Goal: Information Seeking & Learning: Learn about a topic

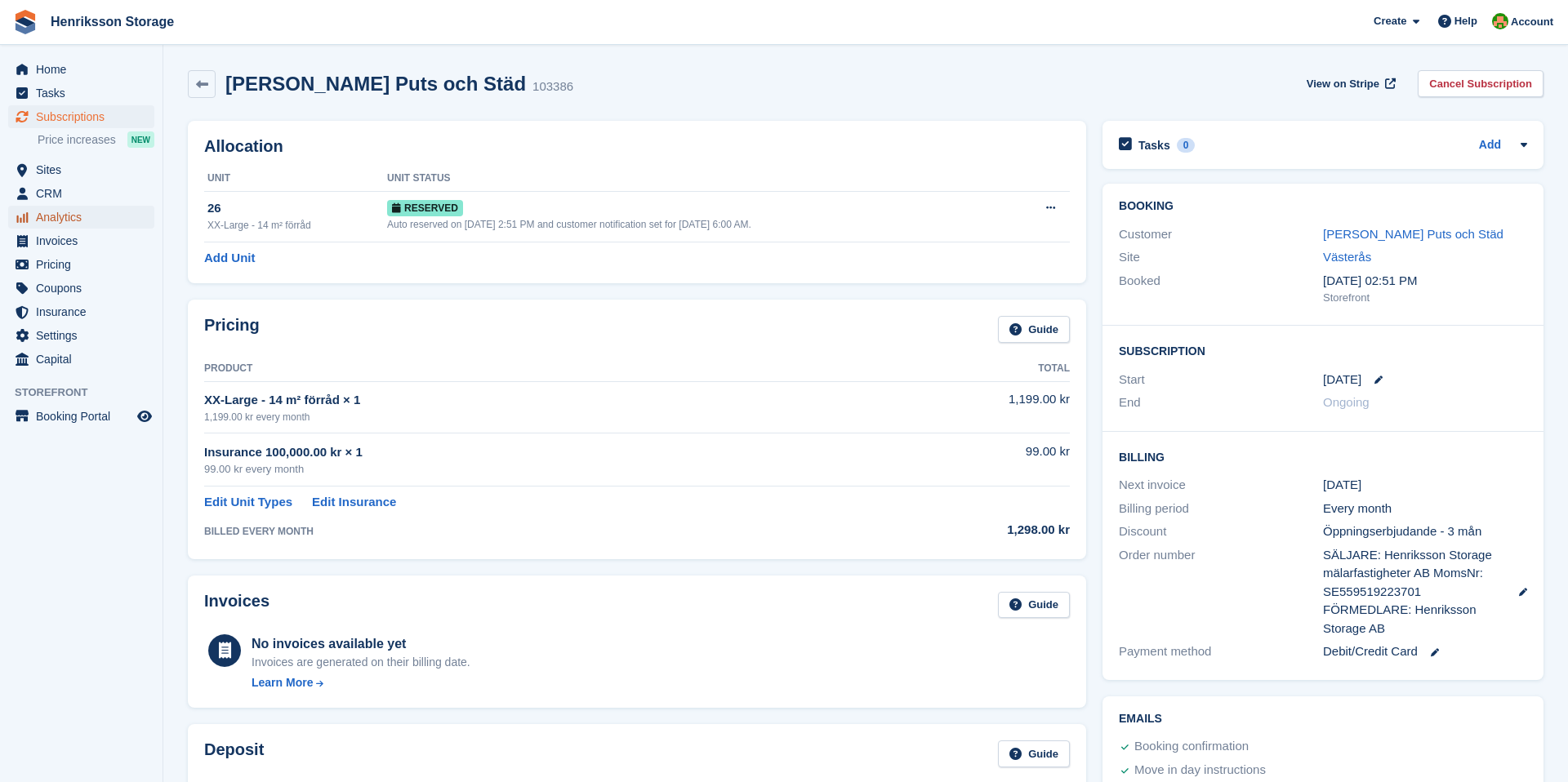
click at [54, 216] on span "Analytics" at bounding box center [85, 217] width 98 height 23
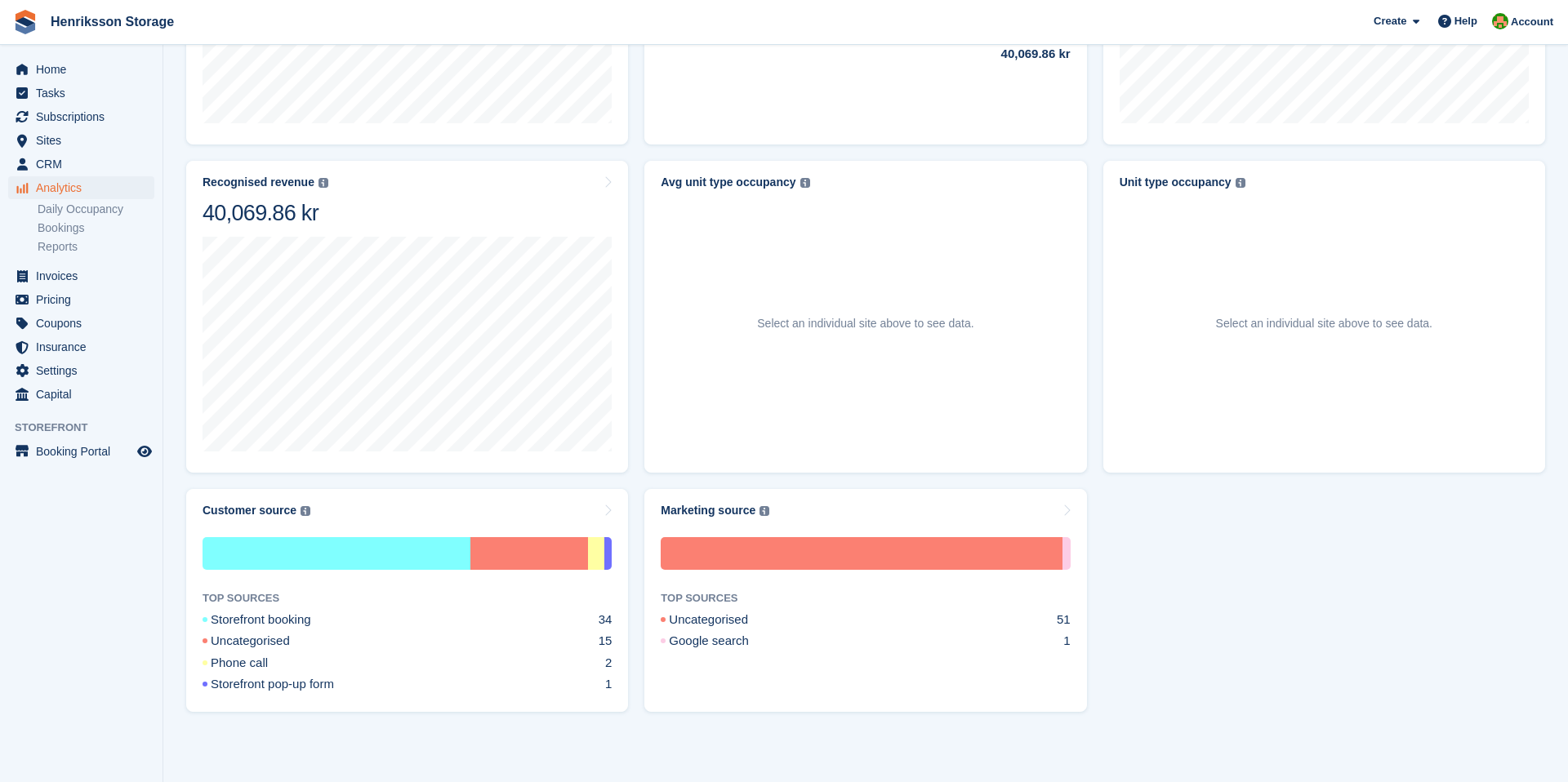
scroll to position [770, 0]
click at [309, 512] on img at bounding box center [305, 510] width 10 height 10
click at [612, 509] on div "Customer source The customer acquisition source of previous or current customer…" at bounding box center [407, 600] width 442 height 223
click at [587, 512] on div "Customer source The customer acquisition source of previous or current customer…" at bounding box center [407, 510] width 409 height 14
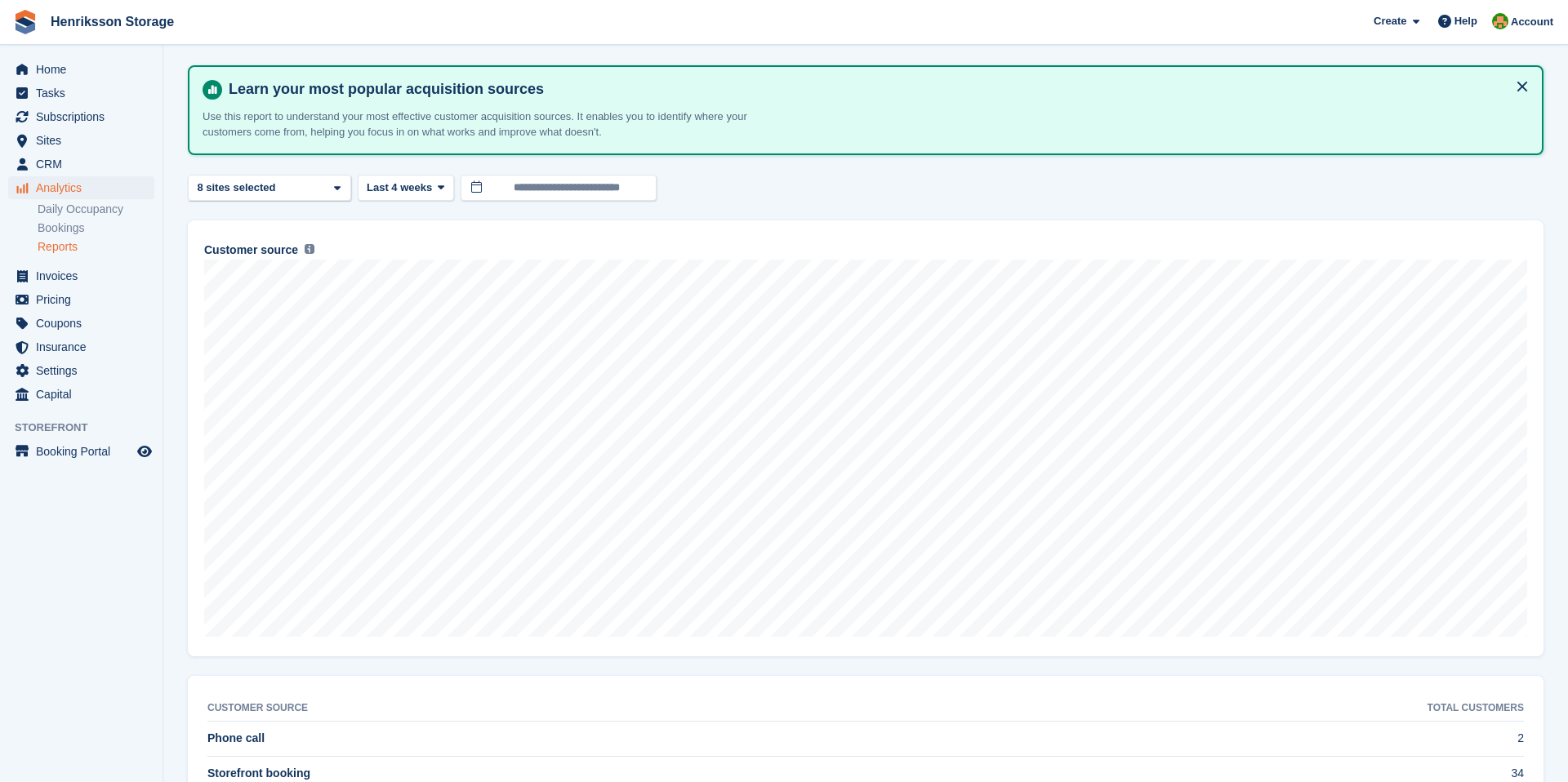
scroll to position [107, 0]
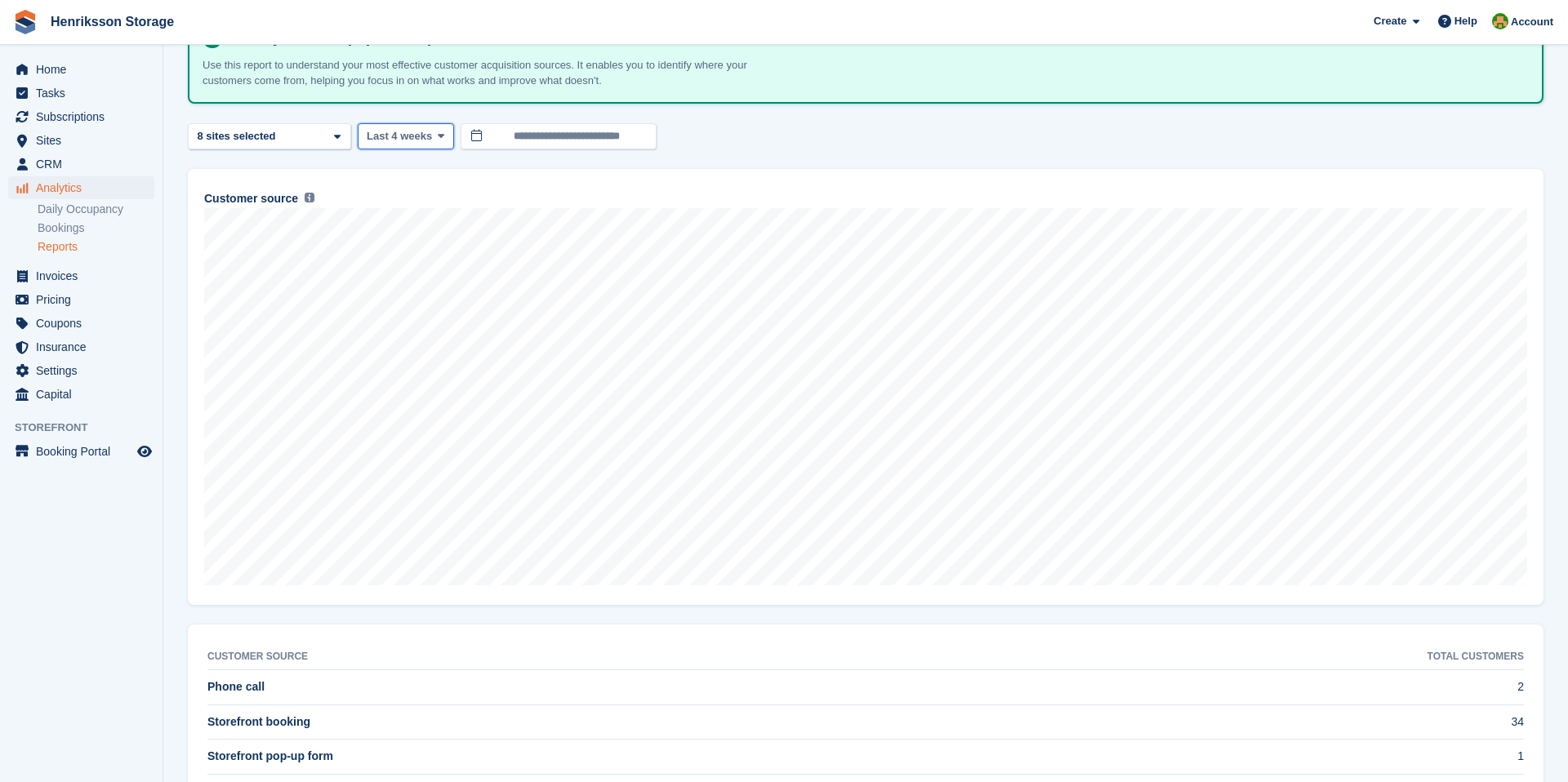
click at [447, 136] on span at bounding box center [441, 136] width 13 height 13
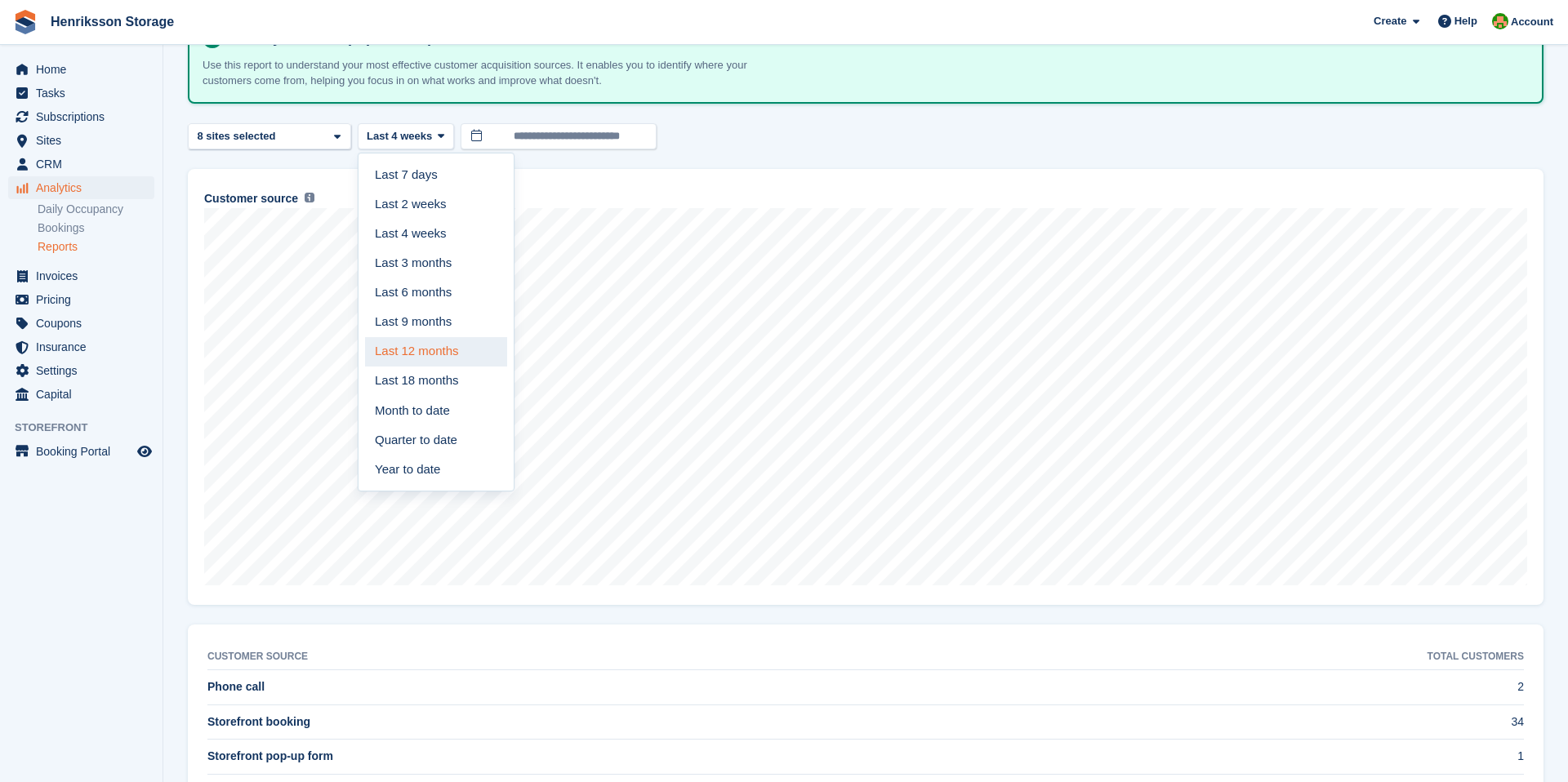
click at [414, 355] on link "Last 12 months" at bounding box center [436, 352] width 142 height 29
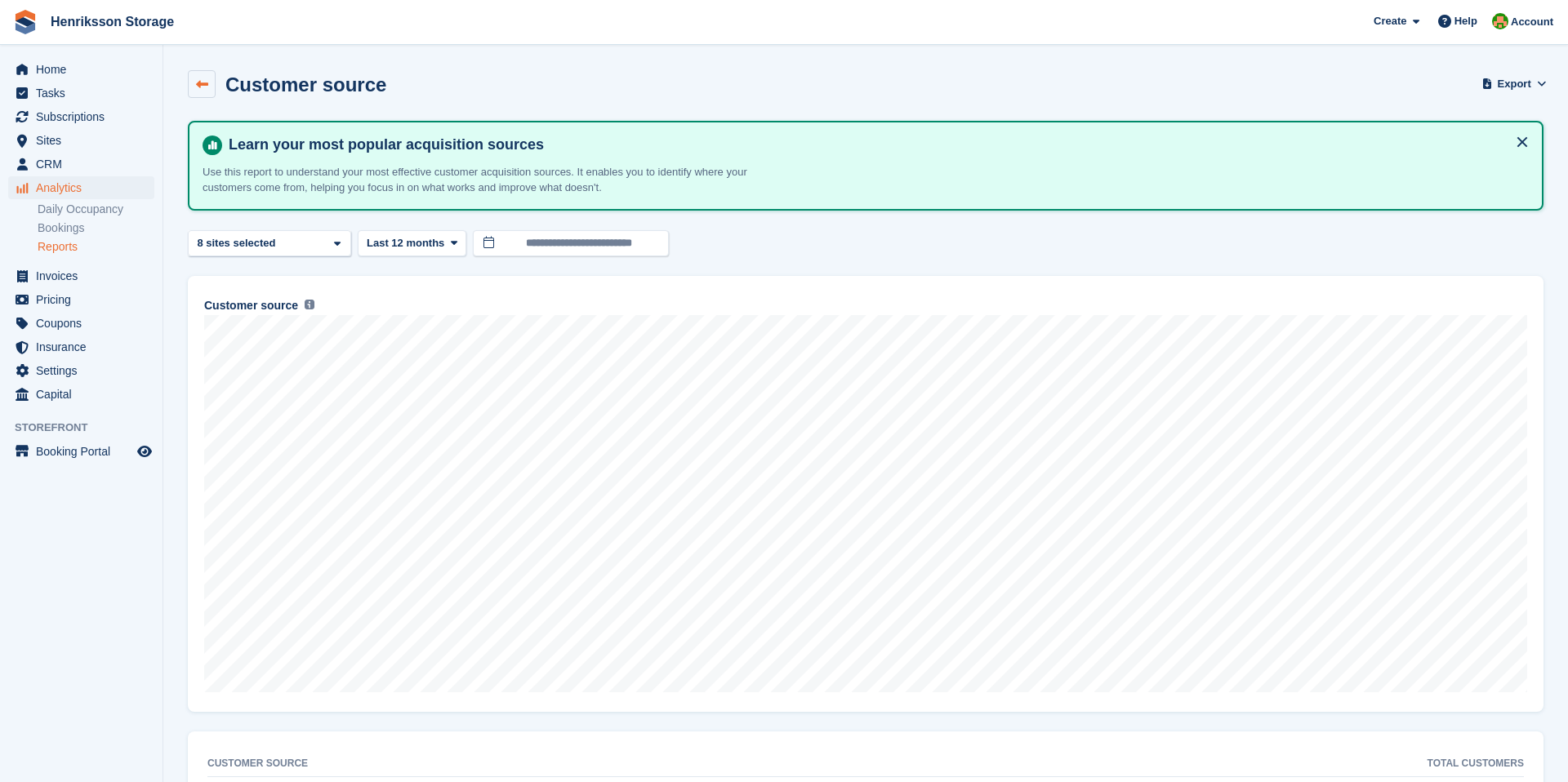
click at [201, 86] on icon at bounding box center [202, 84] width 13 height 13
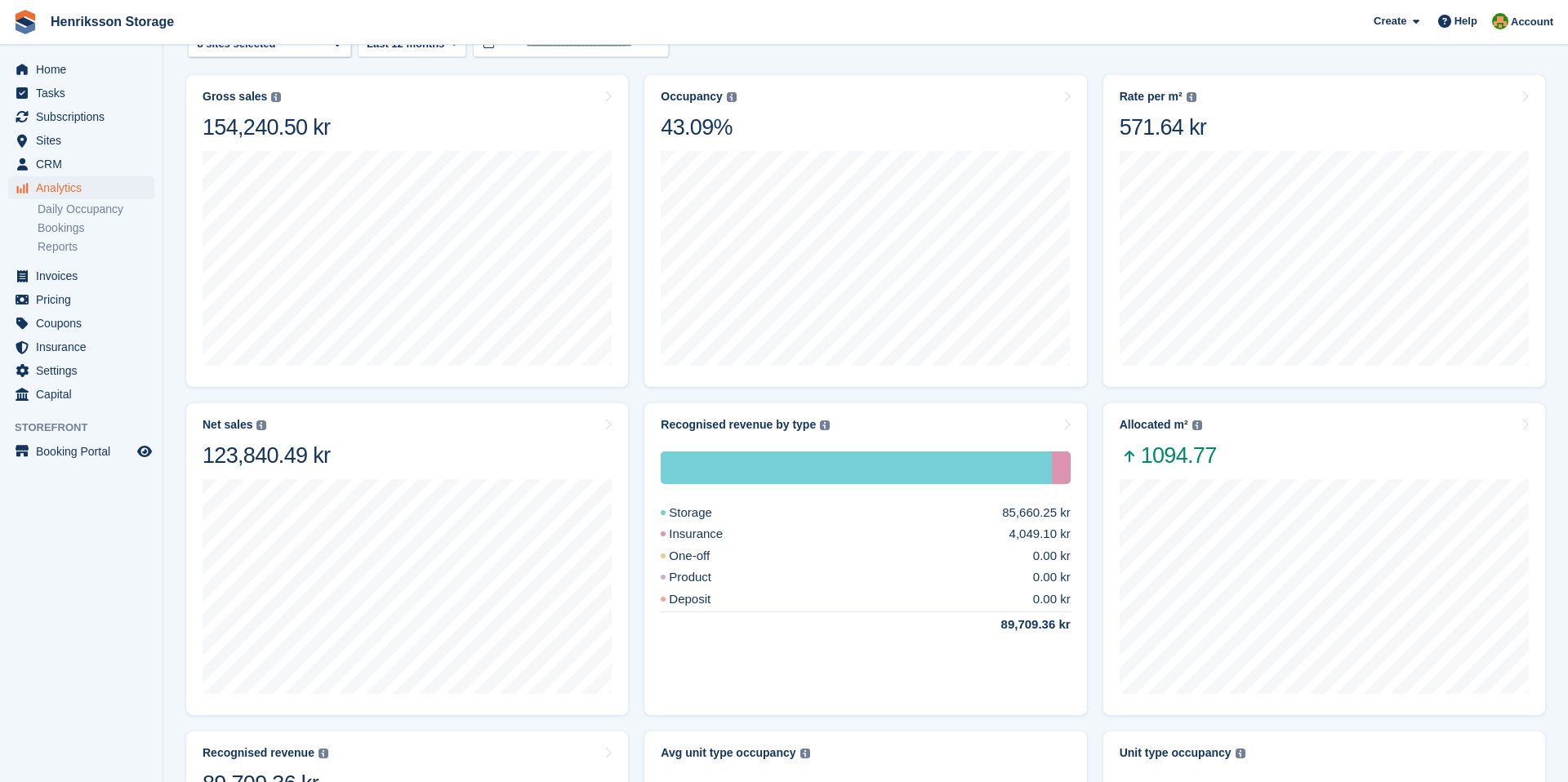
scroll to position [200, 0]
click at [51, 120] on span "Subscriptions" at bounding box center [85, 116] width 98 height 23
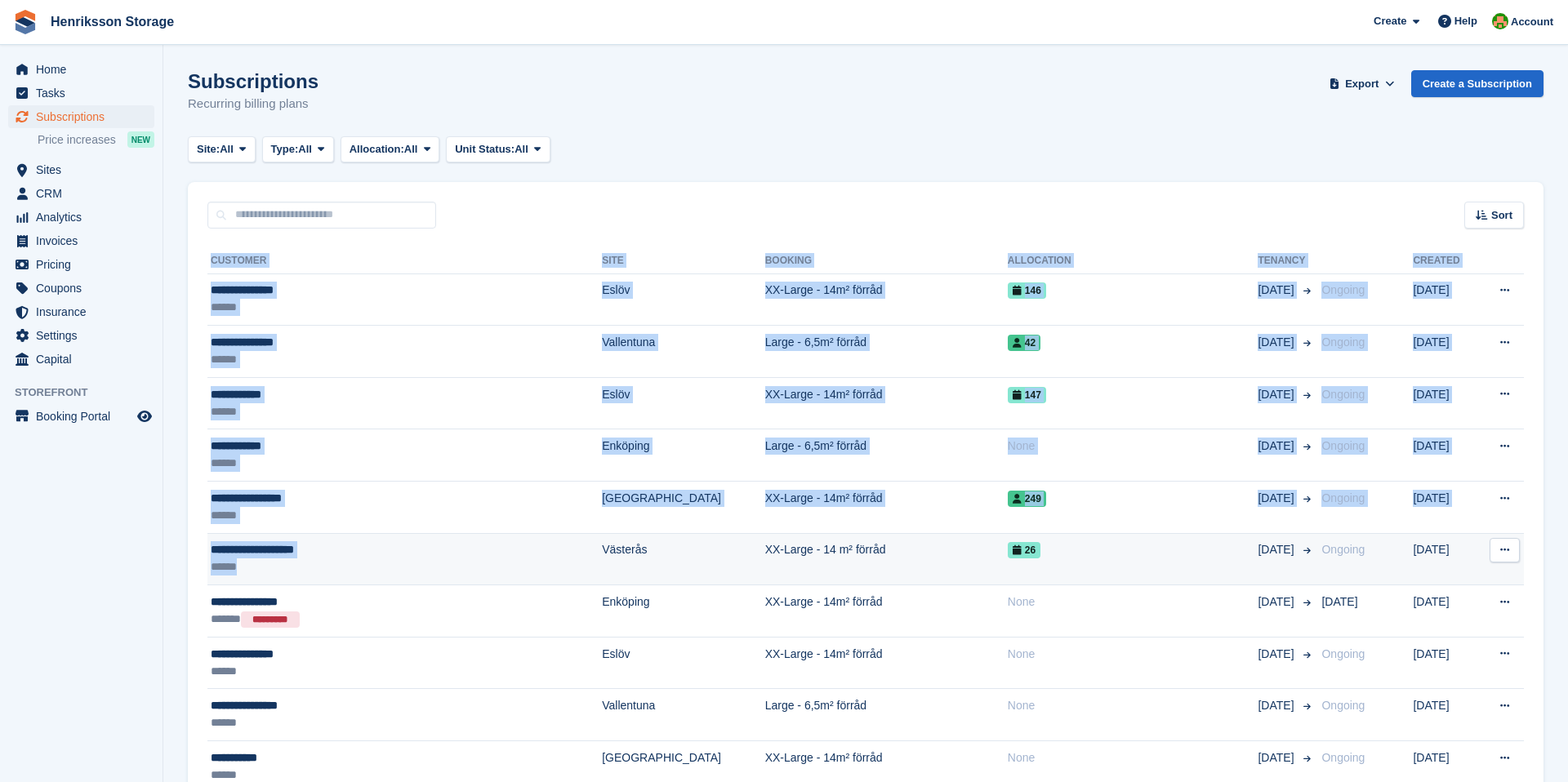
drag, startPoint x: 172, startPoint y: 229, endPoint x: 481, endPoint y: 569, distance: 459.4
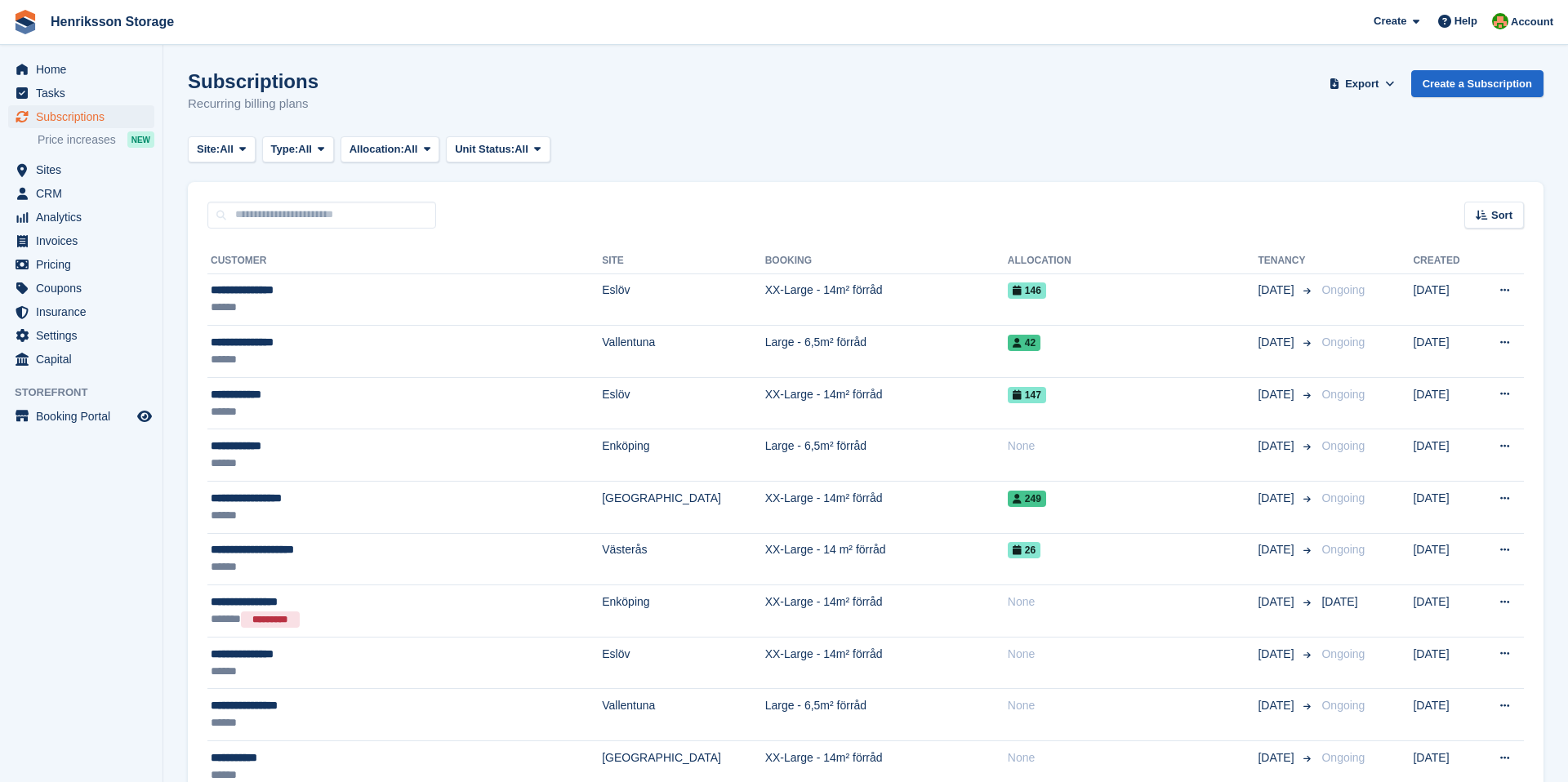
click at [128, 532] on aside "Home Tasks Subscriptions Subscriptions Subscriptions Price increases NEW Price …" at bounding box center [81, 396] width 162 height 700
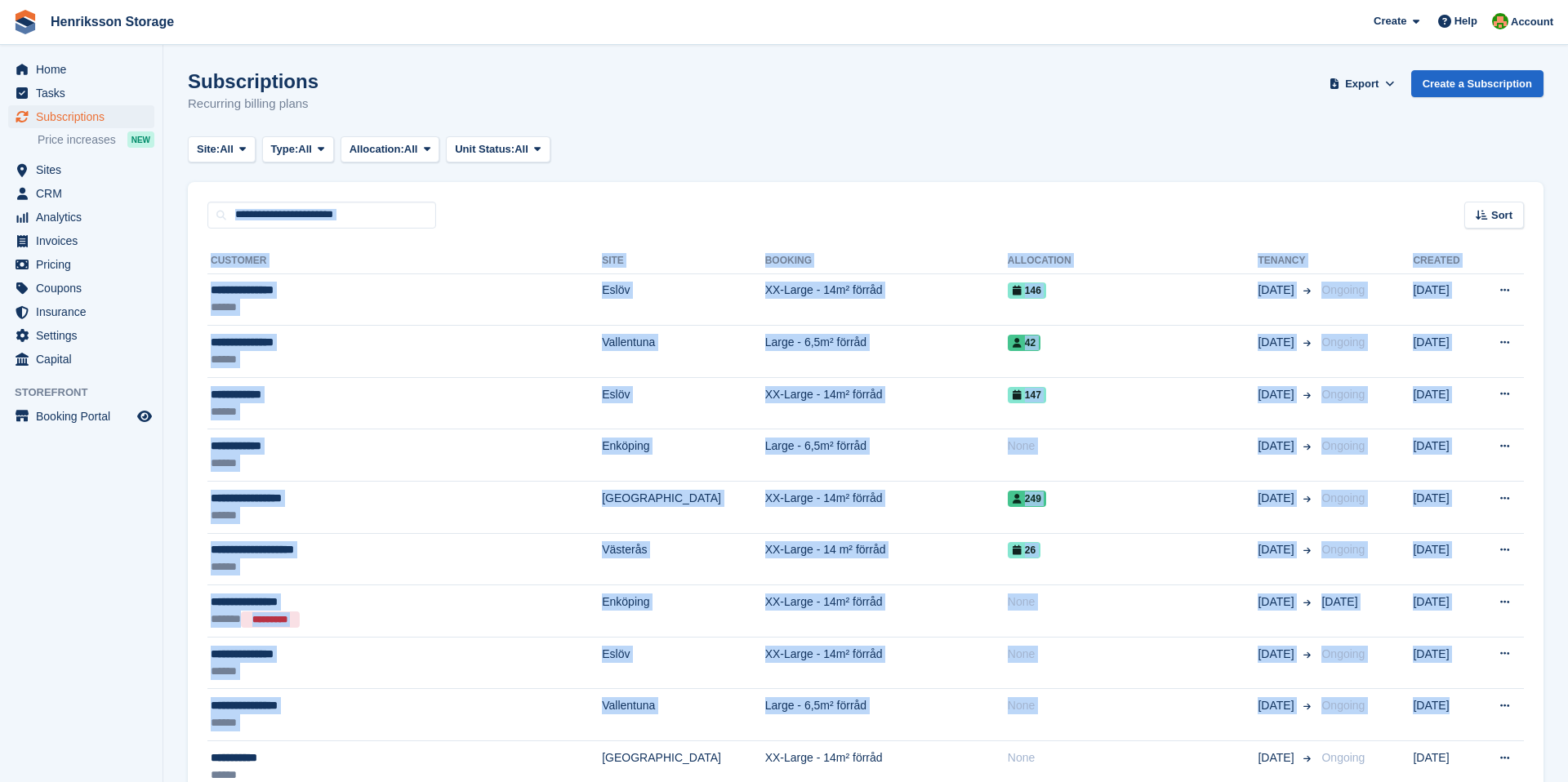
drag, startPoint x: 1475, startPoint y: 719, endPoint x: 852, endPoint y: 92, distance: 883.9
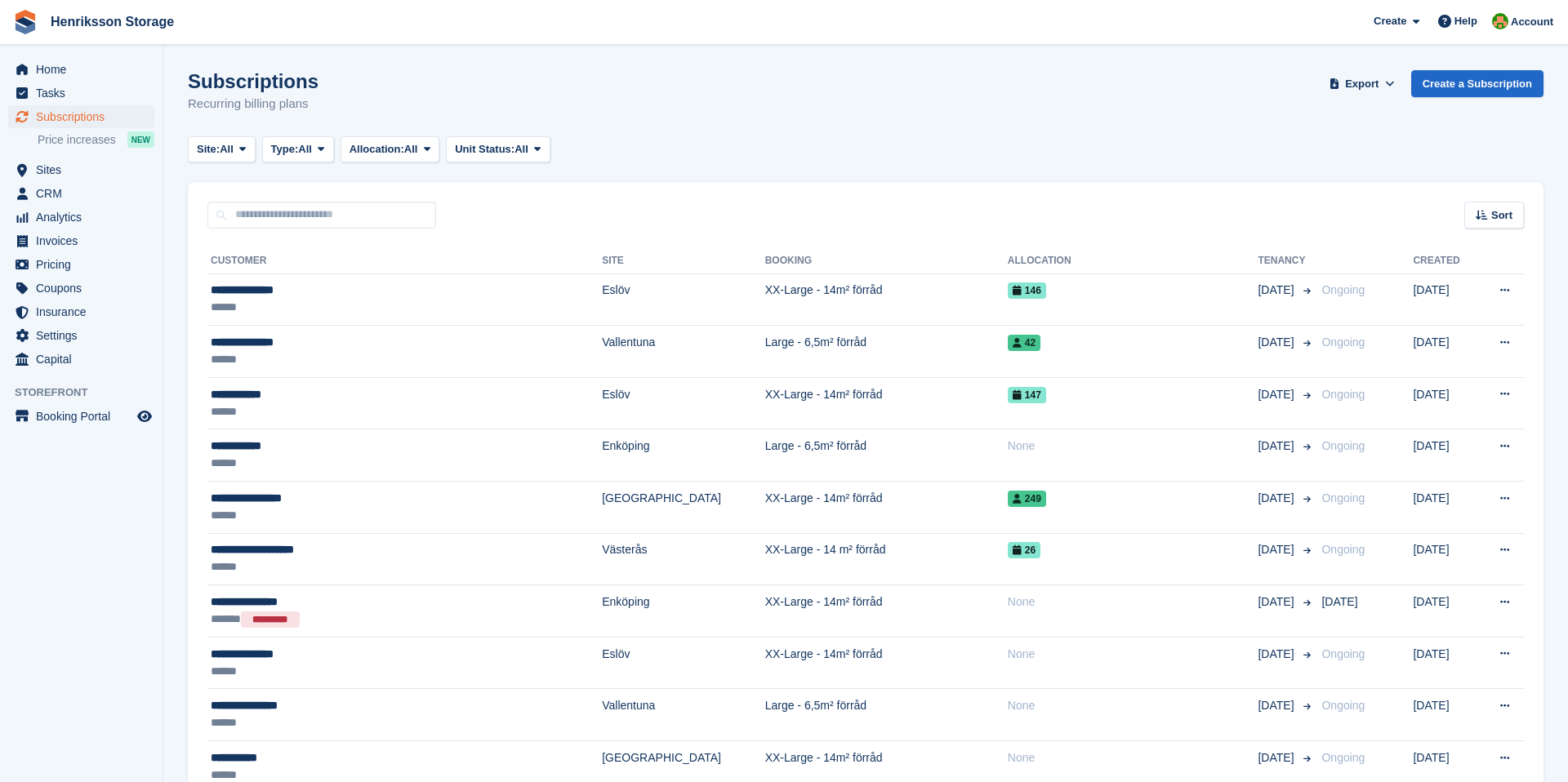
click at [852, 92] on div "Subscriptions Recurring billing plans Export Export Subscriptions Export a CSV …" at bounding box center [866, 101] width 1356 height 63
click at [671, 79] on div "Subscriptions Recurring billing plans Export Export Subscriptions Export a CSV …" at bounding box center [866, 101] width 1356 height 63
